Goal: Transaction & Acquisition: Purchase product/service

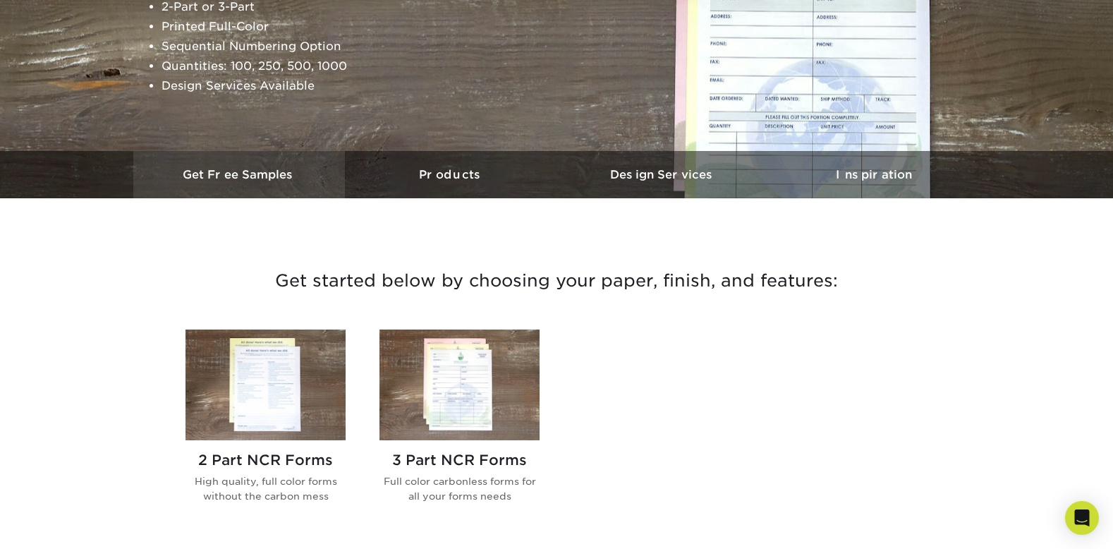
scroll to position [295, 0]
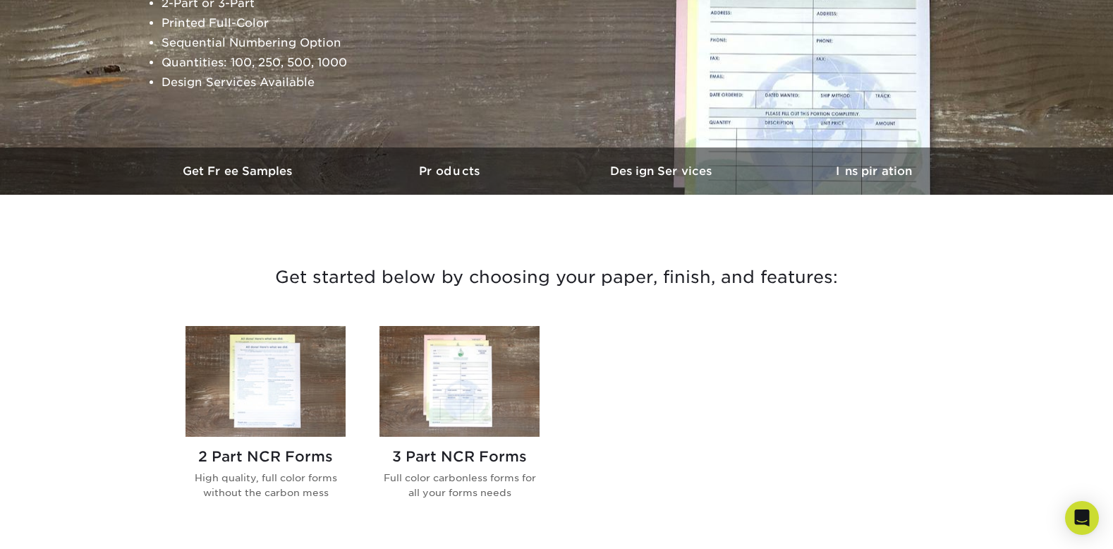
click at [248, 340] on img at bounding box center [265, 381] width 160 height 111
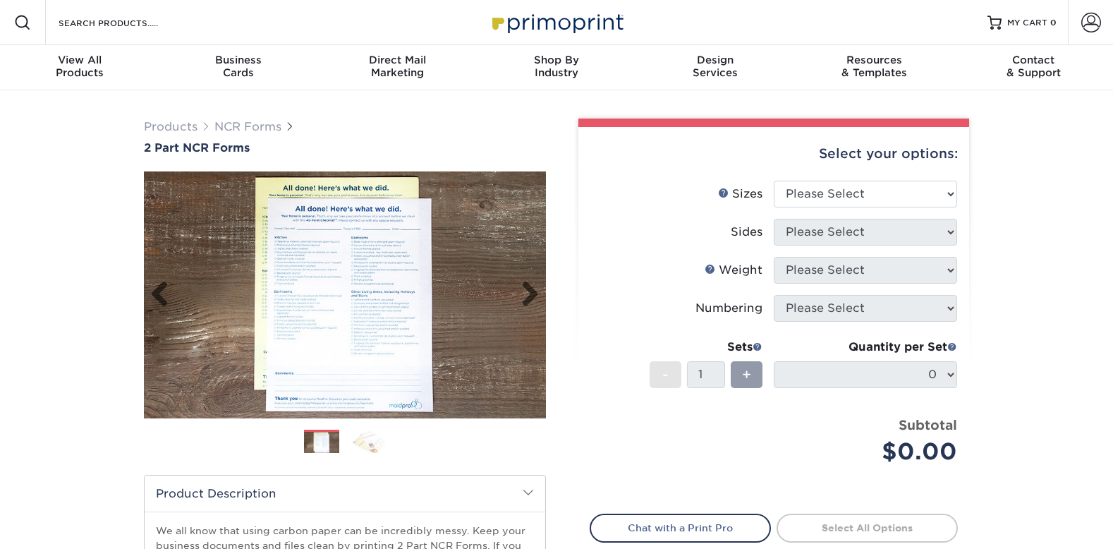
click at [228, 395] on img at bounding box center [345, 295] width 402 height 278
click at [267, 451] on ol at bounding box center [345, 446] width 402 height 34
click at [849, 194] on select "Please Select 5.5" x 8.5" 8.5" x 11"" at bounding box center [865, 194] width 183 height 27
select select "8.50x11.00"
click at [774, 181] on select "Please Select 5.5" x 8.5" 8.5" x 11"" at bounding box center [865, 194] width 183 height 27
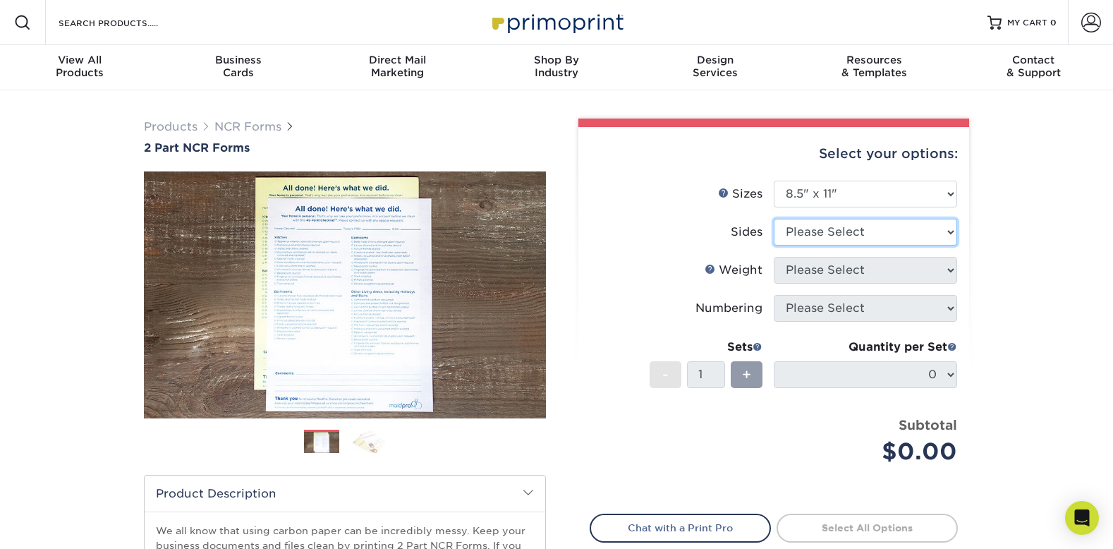
click at [829, 239] on select "Please Select Black & White (1/0) Full Color (4/0)" at bounding box center [865, 232] width 183 height 27
select select "2295b6f0-1f96-4774-b4ab-d24da34c0f39"
click at [774, 219] on select "Please Select Black & White (1/0) Full Color (4/0)" at bounding box center [865, 232] width 183 height 27
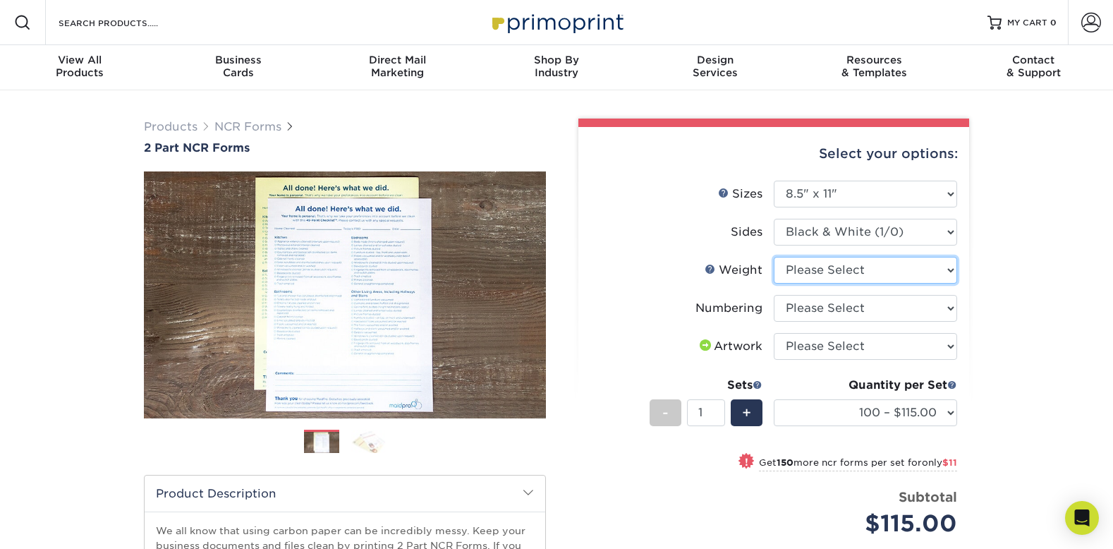
click at [818, 276] on select "Please Select 20LB2P" at bounding box center [865, 270] width 183 height 27
select select "20LB2P"
click at [774, 257] on select "Please Select 20LB2P" at bounding box center [865, 270] width 183 height 27
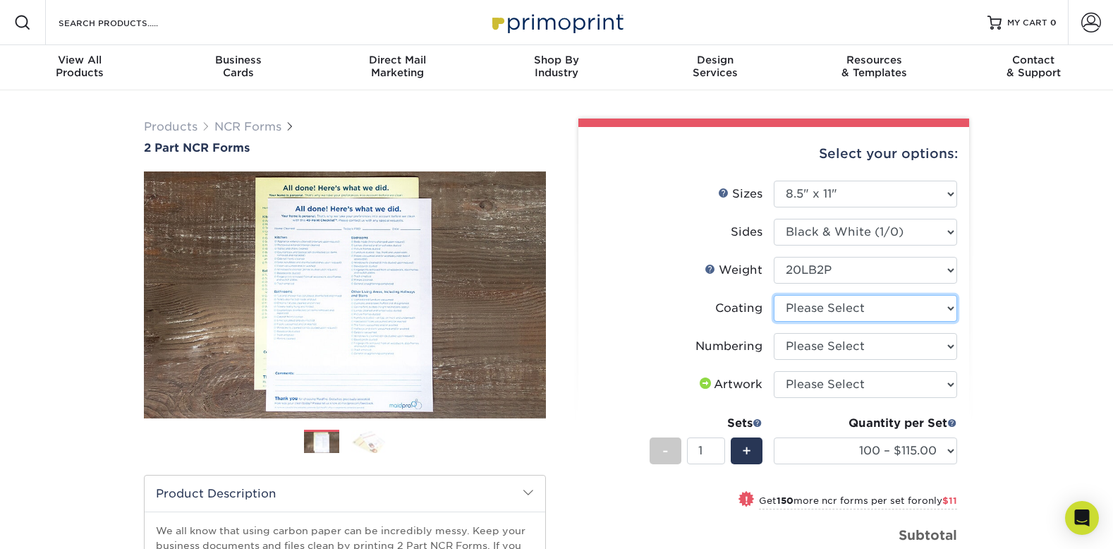
click at [825, 305] on select at bounding box center [865, 308] width 183 height 27
select select "3e7618de-abca-4bda-9f97-8b9129e913d8"
click at [774, 295] on select at bounding box center [865, 308] width 183 height 27
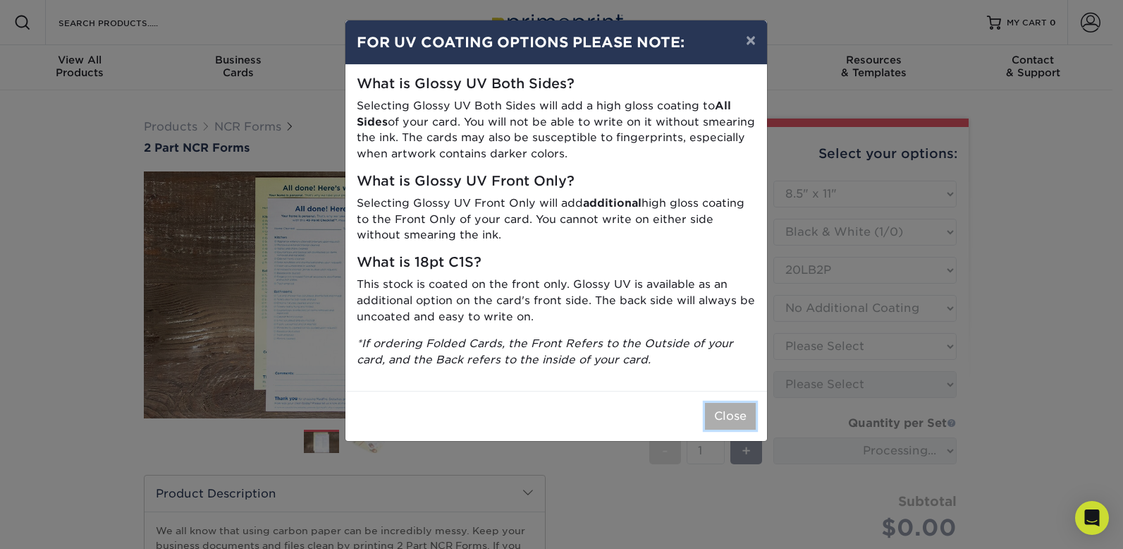
click at [712, 417] on button "Close" at bounding box center [730, 416] width 51 height 27
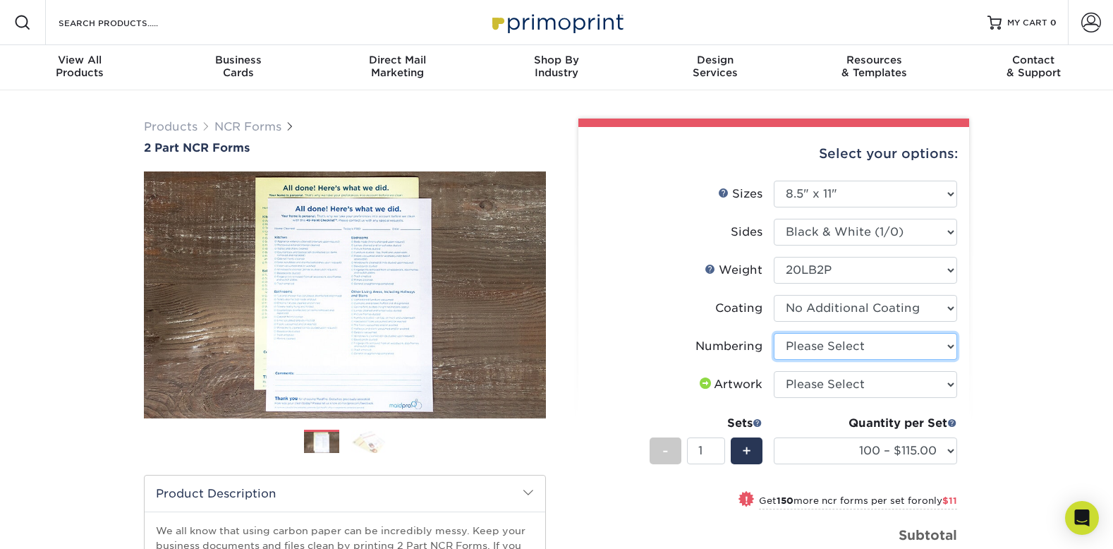
click at [868, 334] on select "Please Select Numbering on the Front only No Numbering" at bounding box center [865, 346] width 183 height 27
select select "936c80a5-99b7-47e8-acd6-e5b2b860875a"
click at [774, 333] on select "Please Select Numbering on the Front only No Numbering" at bounding box center [865, 346] width 183 height 27
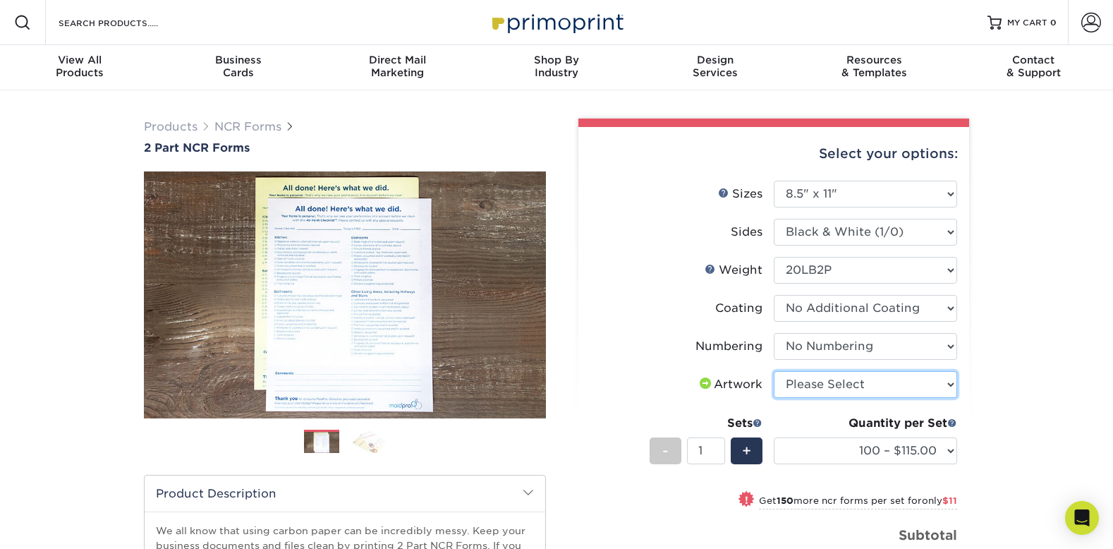
click at [851, 380] on select "Please Select I will upload files I need a design - $75" at bounding box center [865, 384] width 183 height 27
select select "upload"
click at [774, 371] on select "Please Select I will upload files I need a design - $75" at bounding box center [865, 384] width 183 height 27
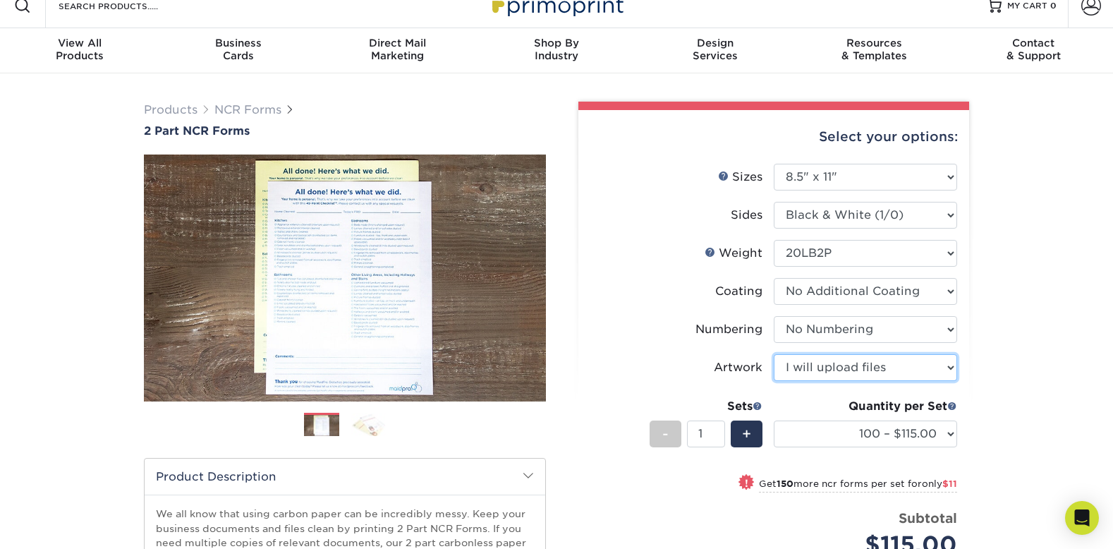
scroll to position [26, 0]
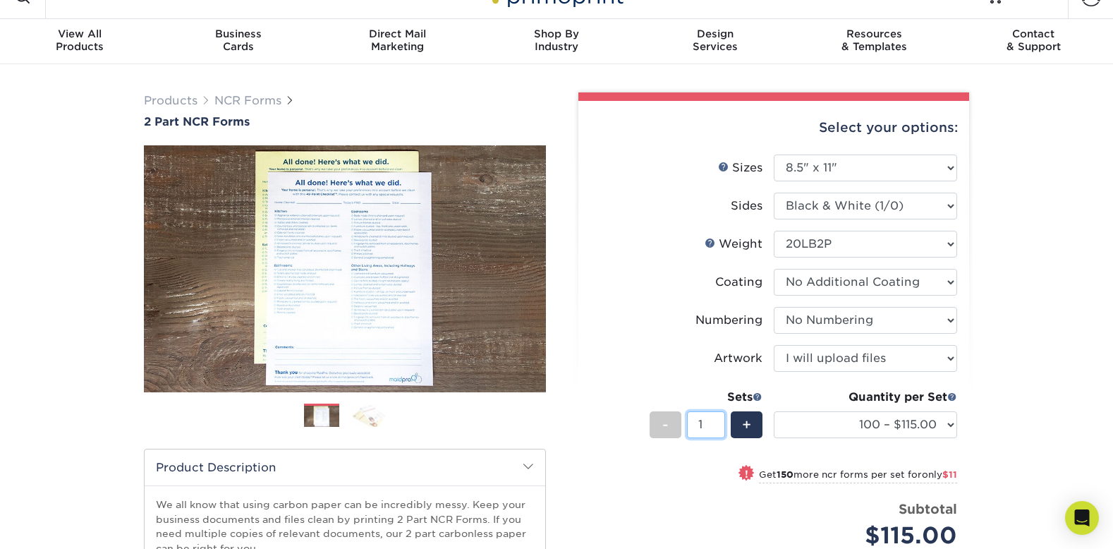
click at [712, 420] on input "1" at bounding box center [705, 424] width 37 height 27
click at [719, 421] on input "2" at bounding box center [705, 424] width 37 height 27
type input "3"
click at [719, 421] on input "3" at bounding box center [705, 424] width 37 height 27
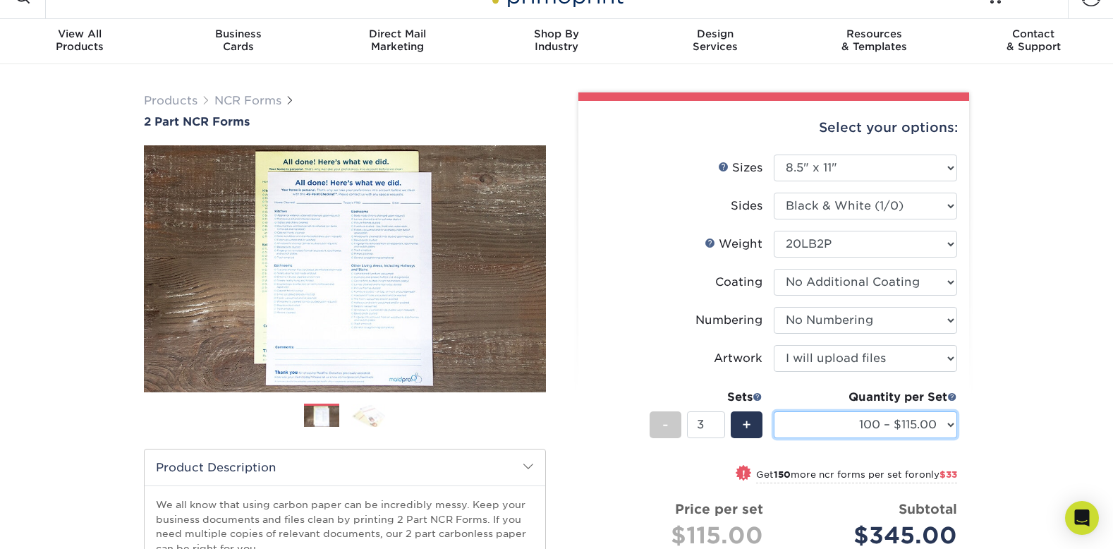
click at [850, 432] on select "100 – $115.00 250 – $126.00 500 – $153.00 1000 – $270.00" at bounding box center [865, 424] width 183 height 27
select select "1000 – $270.00"
click at [774, 411] on select "100 – $115.00 250 – $126.00 500 – $153.00 1000 – $270.00" at bounding box center [865, 424] width 183 height 27
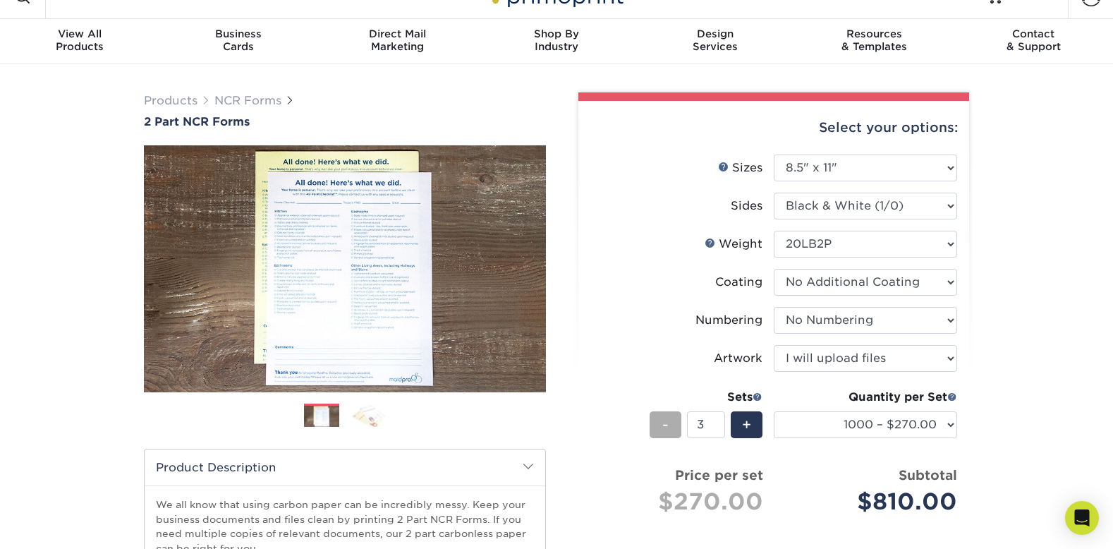
click at [677, 429] on div "-" at bounding box center [666, 424] width 32 height 27
type input "1"
click at [1056, 445] on div "Products NCR Forms 2 Part NCR Forms Next" at bounding box center [556, 440] width 1113 height 753
